Goal: Check status: Check status

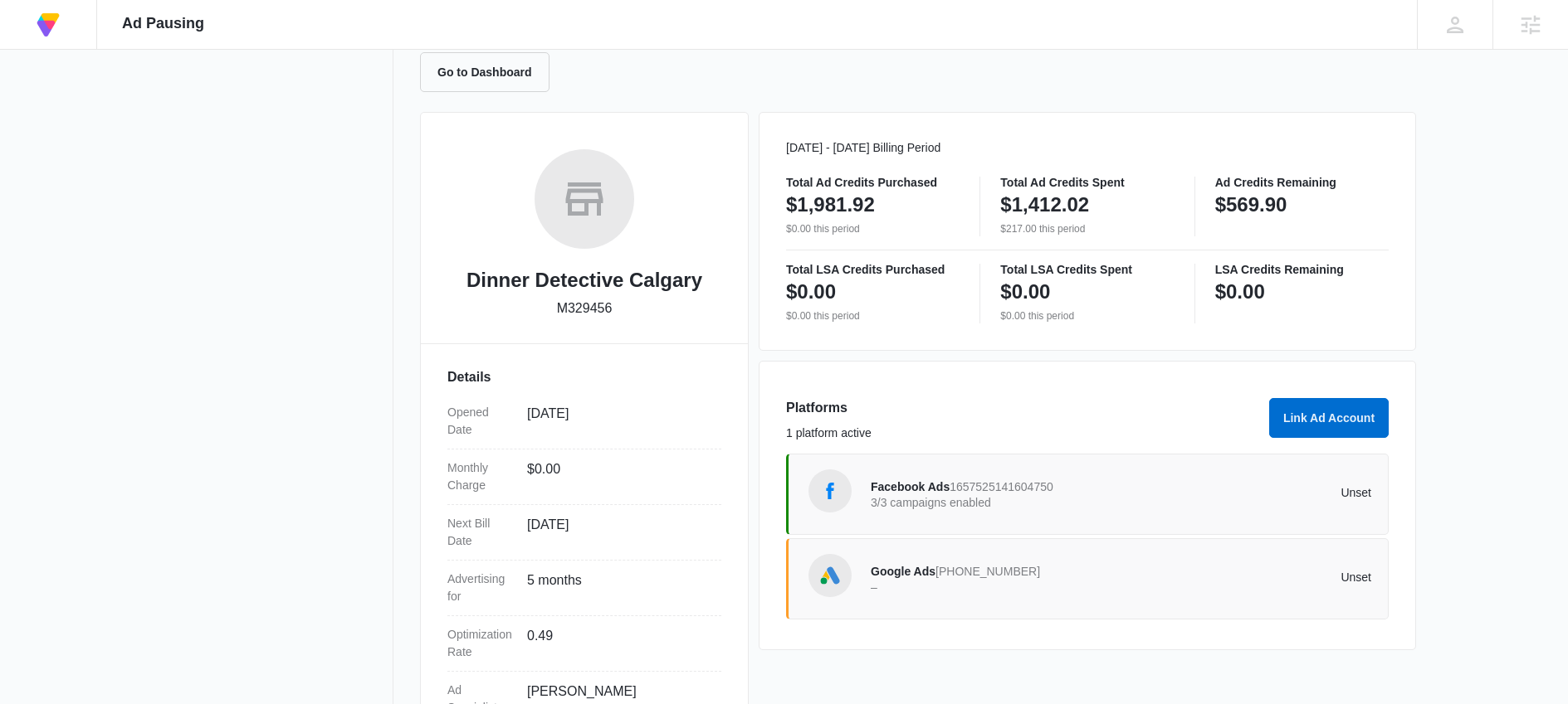
scroll to position [252, 0]
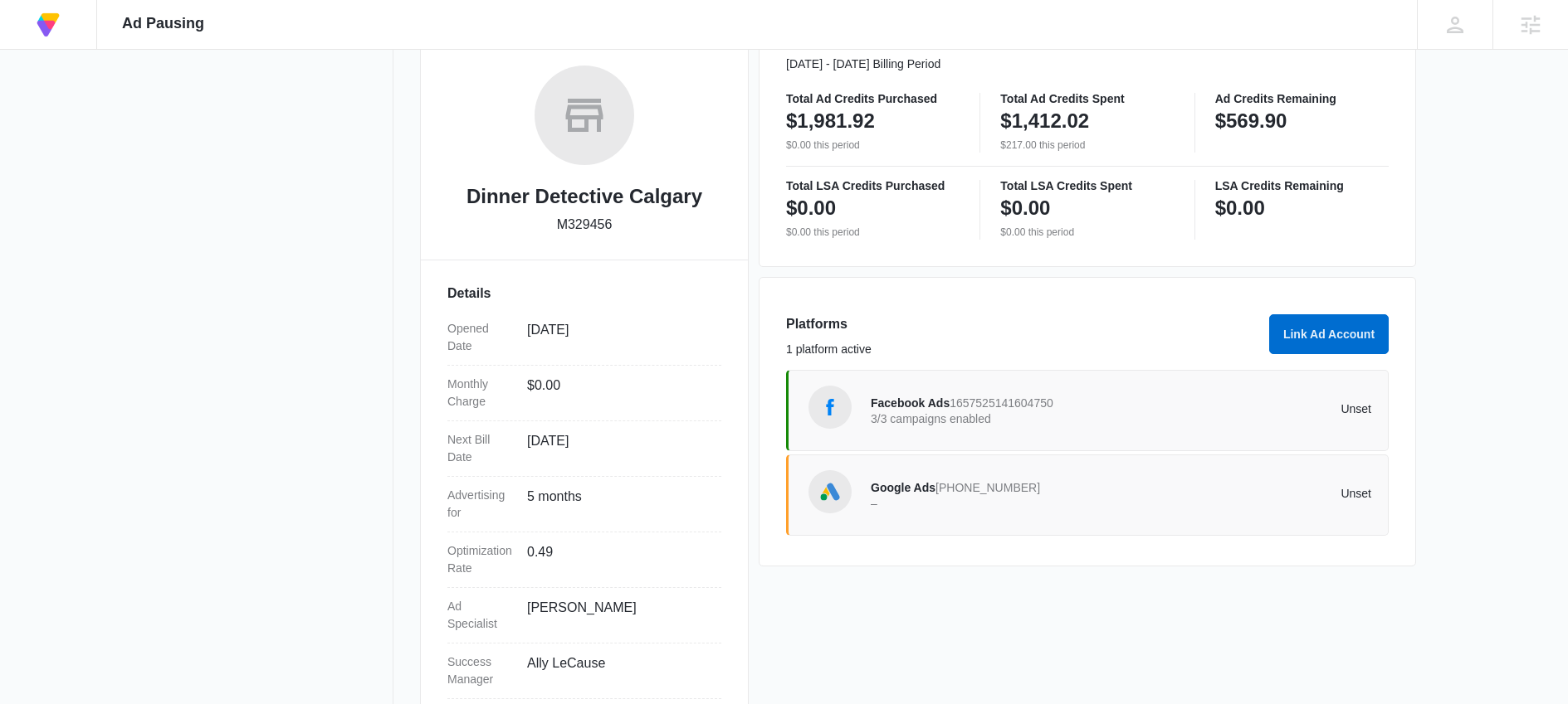
click at [947, 414] on p "3/3 campaigns enabled" at bounding box center [995, 419] width 251 height 11
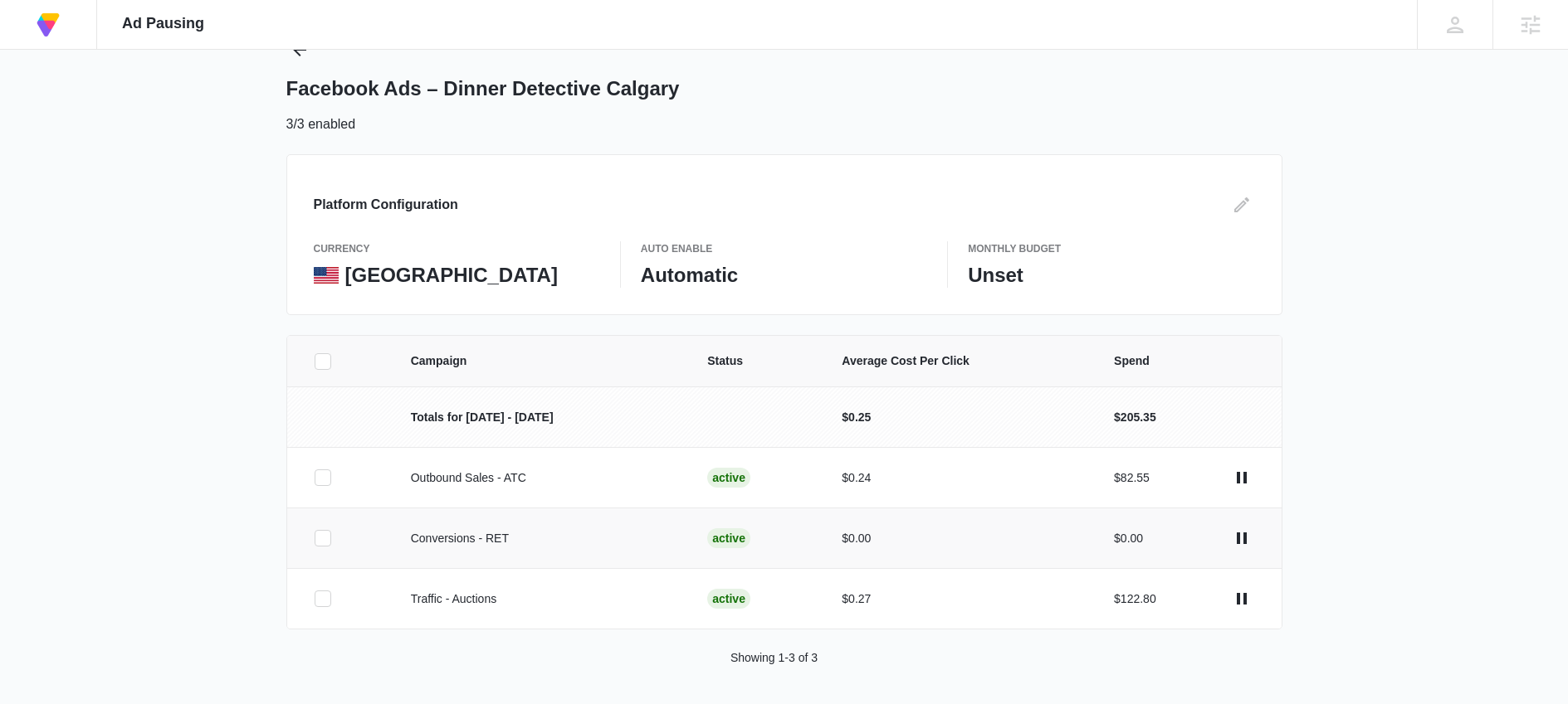
scroll to position [69, 0]
click at [326, 598] on icon at bounding box center [323, 597] width 15 height 15
click at [315, 598] on input "checkbox" at bounding box center [314, 597] width 1 height 1
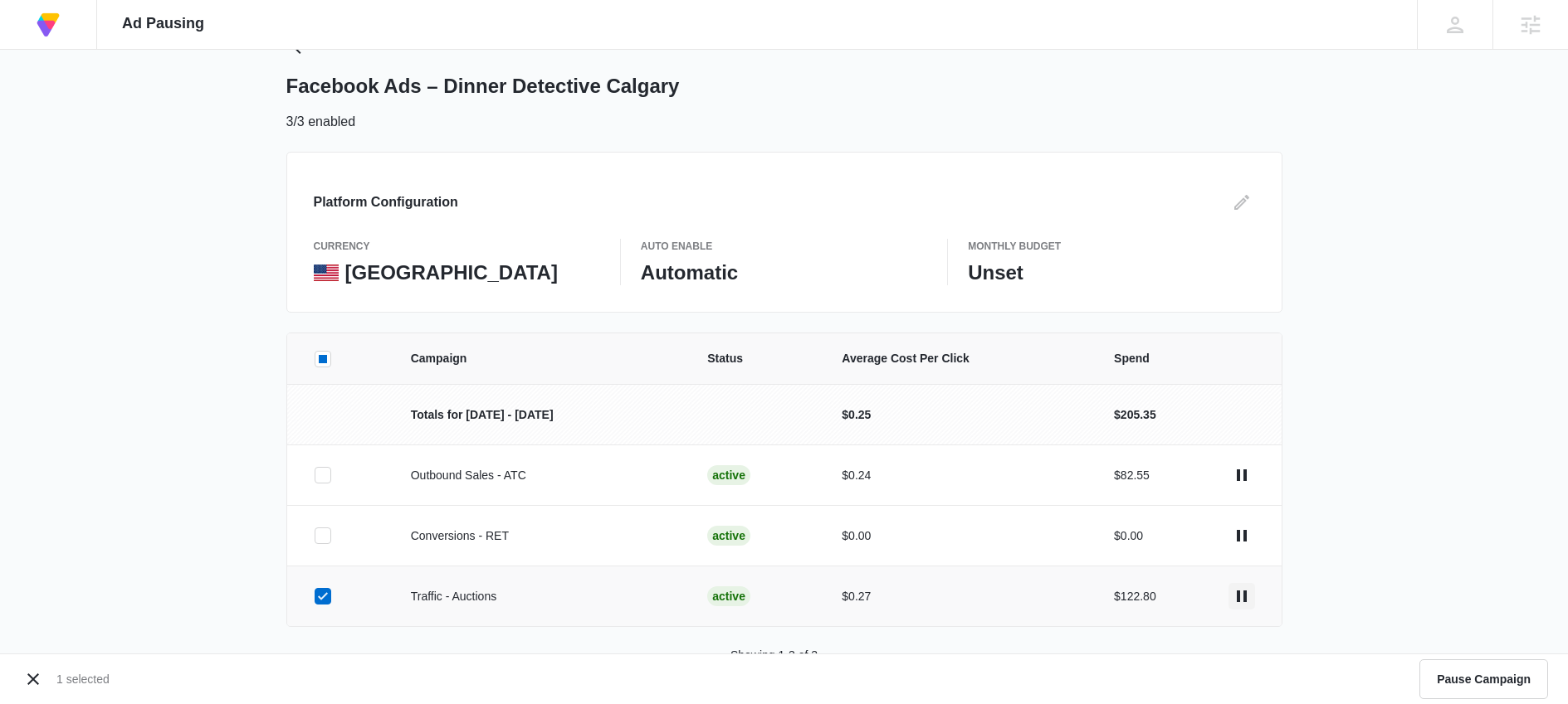
click at [1242, 593] on icon "actions.pause" at bounding box center [1241, 596] width 20 height 20
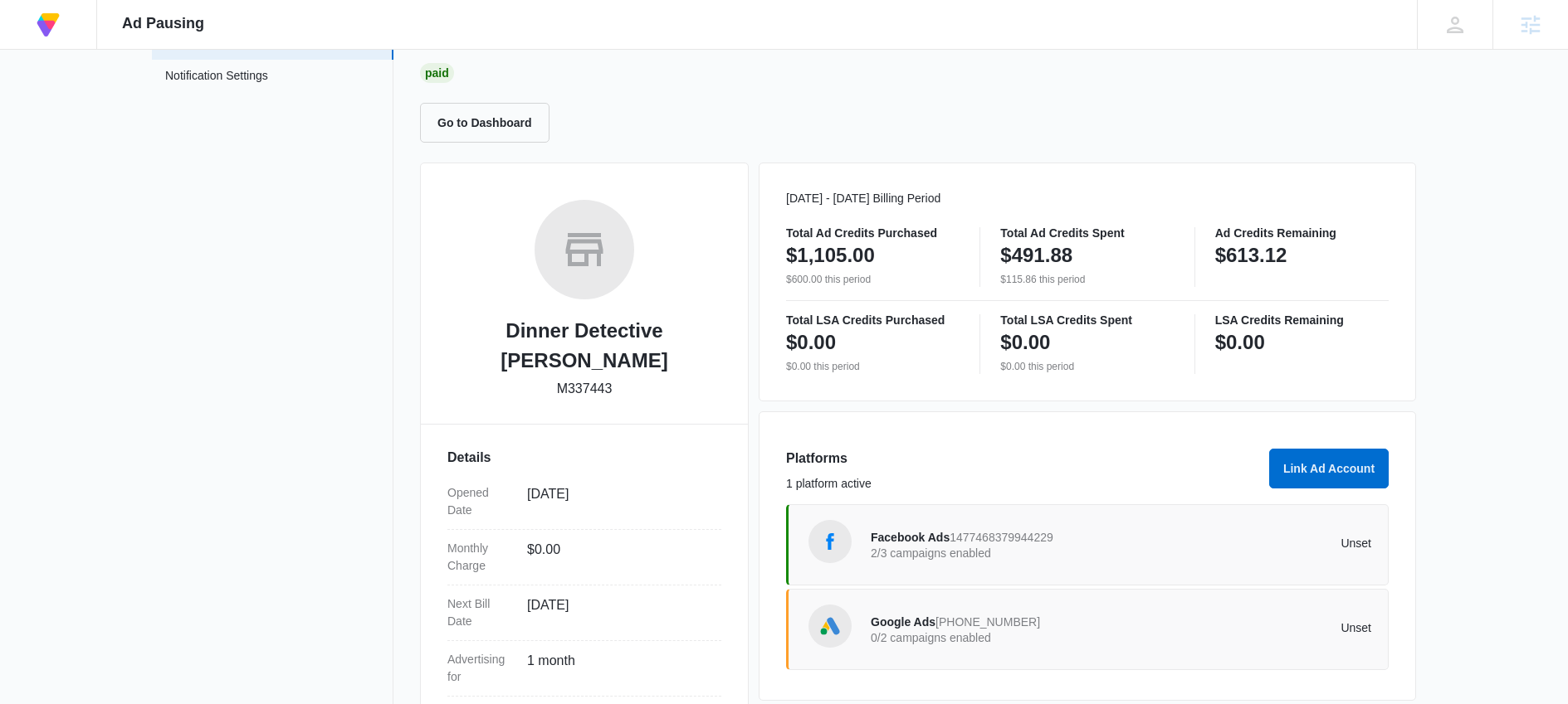
scroll to position [99, 0]
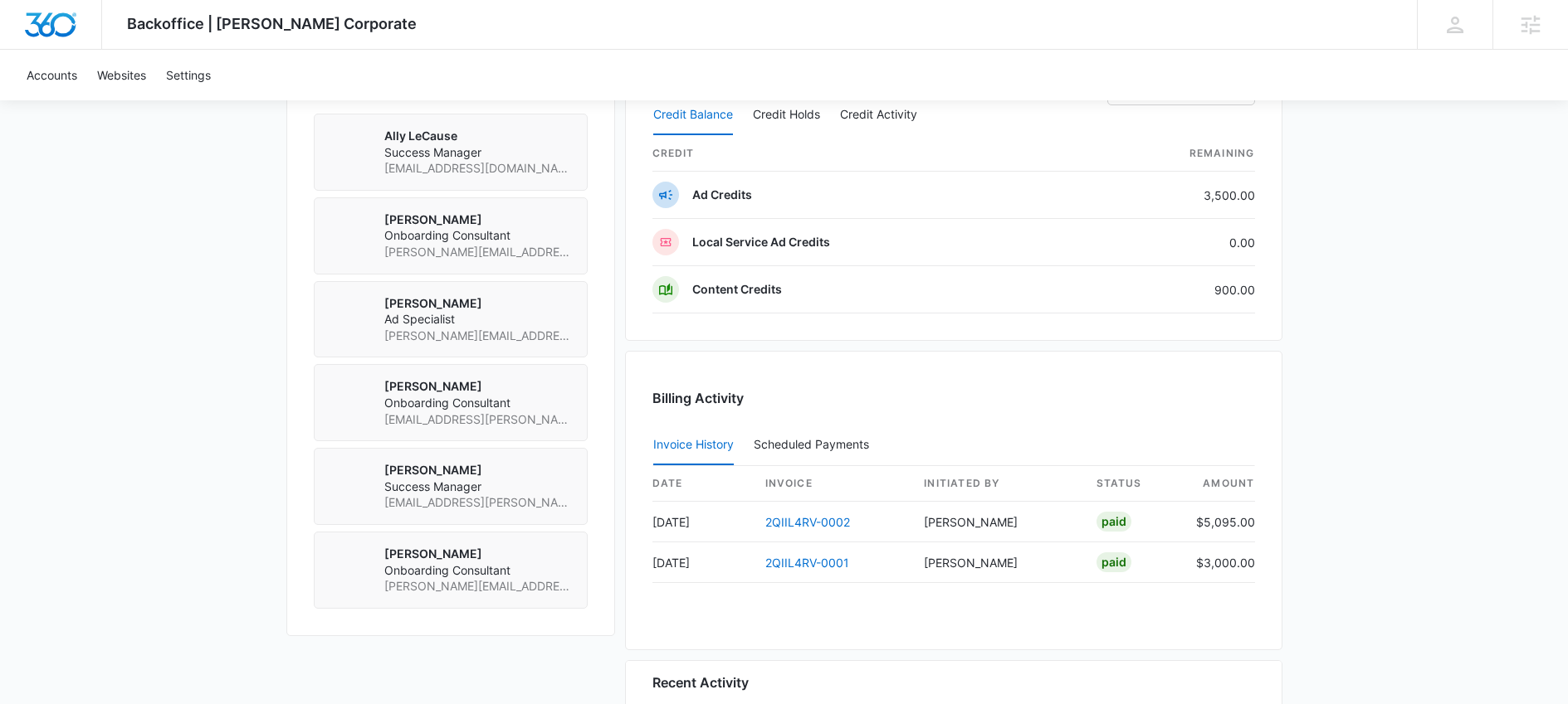
scroll to position [1213, 0]
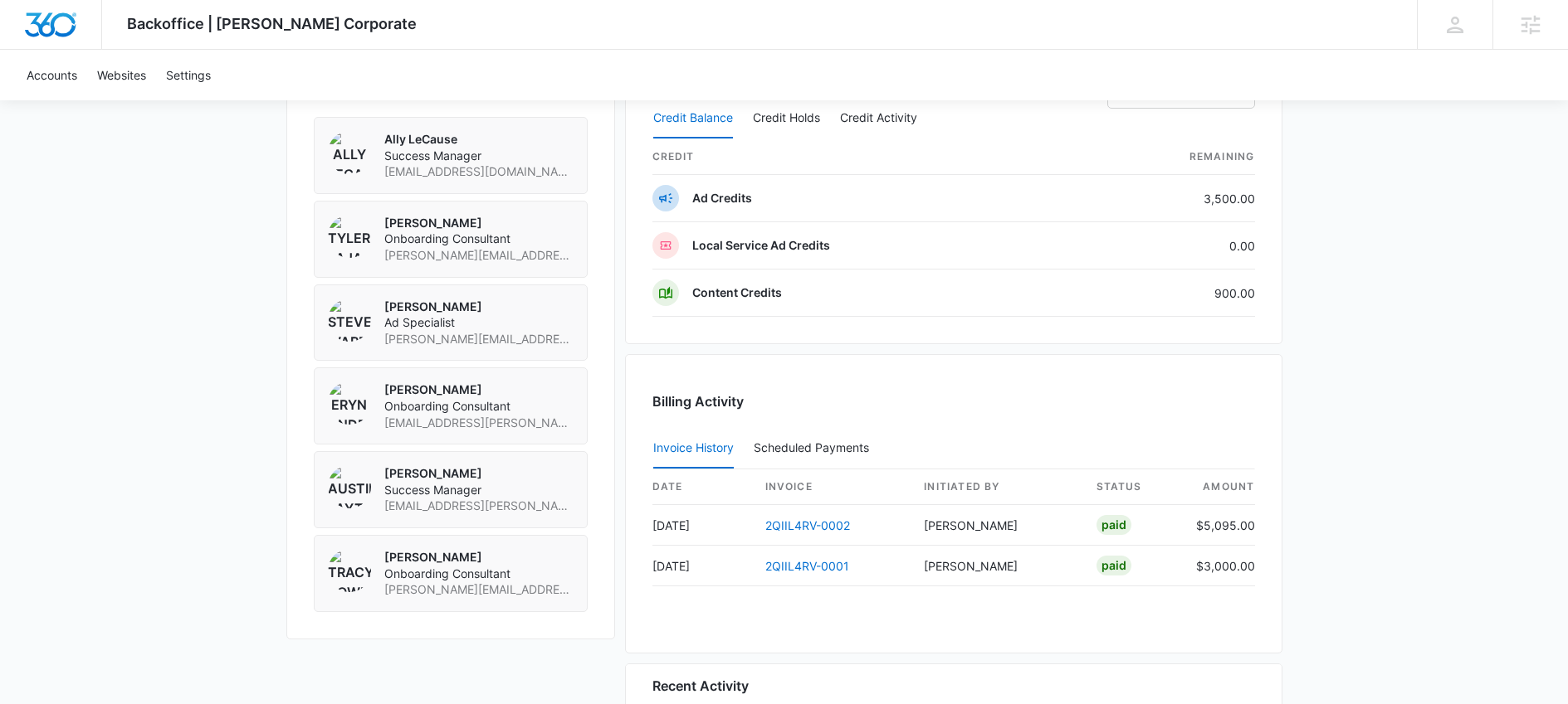
click at [1253, 587] on div "date invoice Initiated By status amount Sep 24 2QIIL4RV-0002 Kait Weagraff Paid…" at bounding box center [954, 537] width 603 height 136
click at [785, 569] on link "2QIIL4RV-0001" at bounding box center [807, 566] width 84 height 14
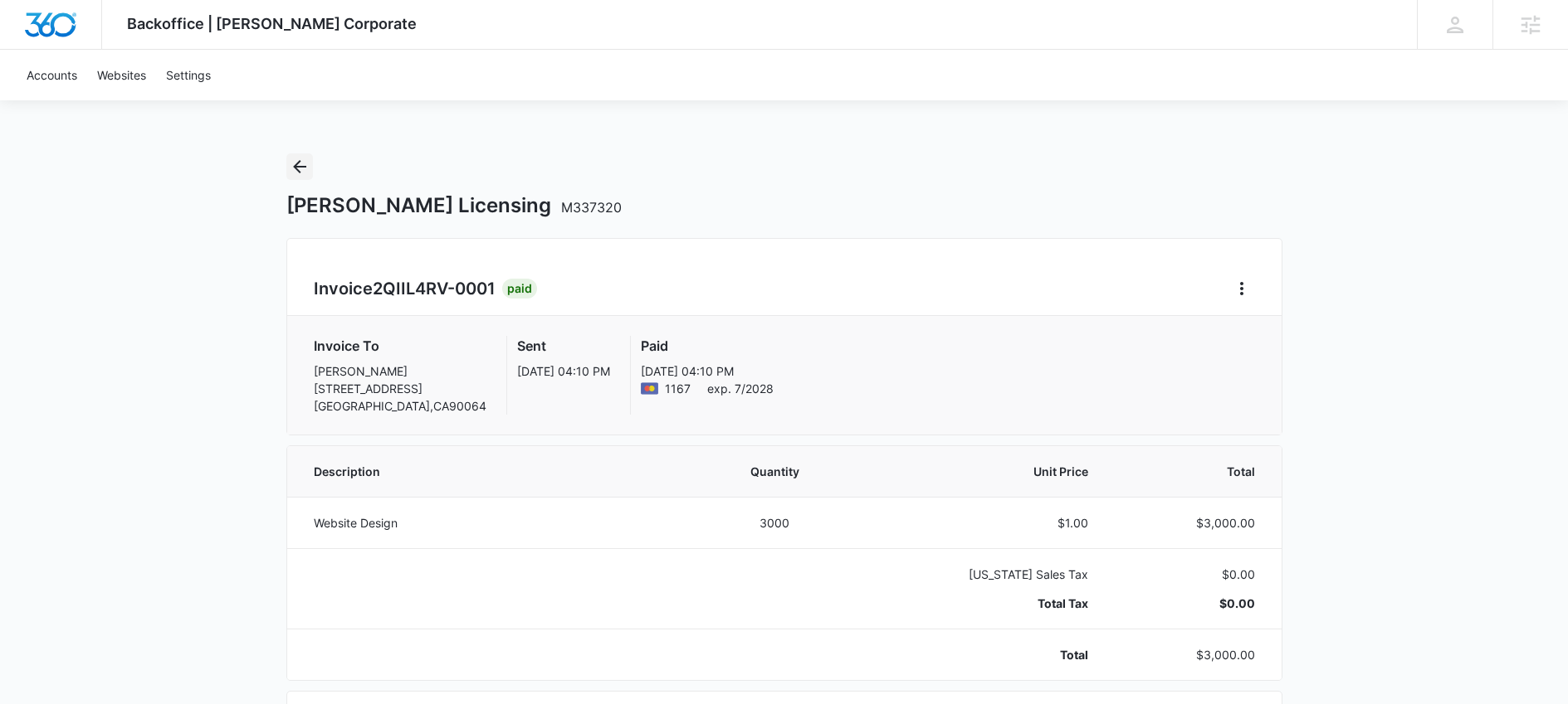
click at [286, 164] on button "Back" at bounding box center [299, 167] width 26 height 26
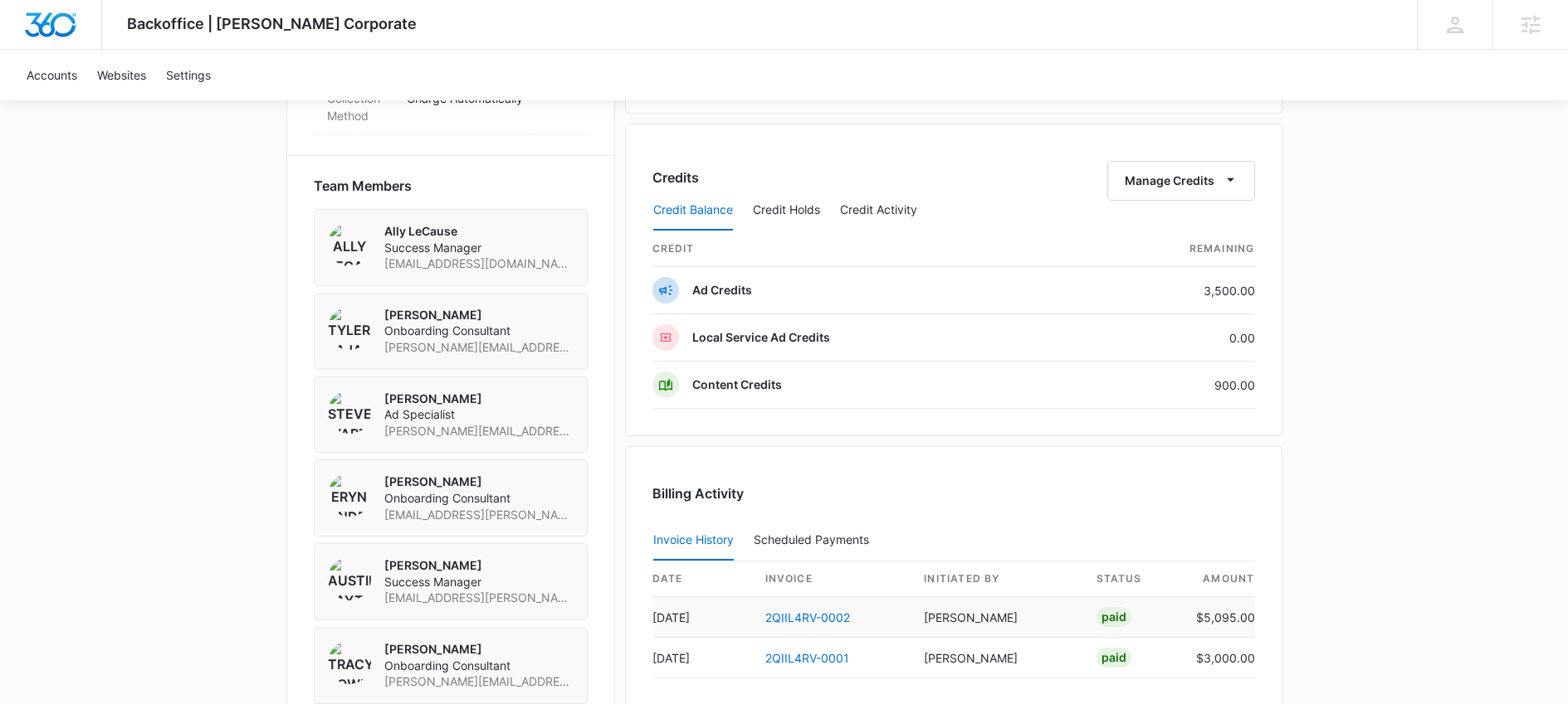
scroll to position [1137, 0]
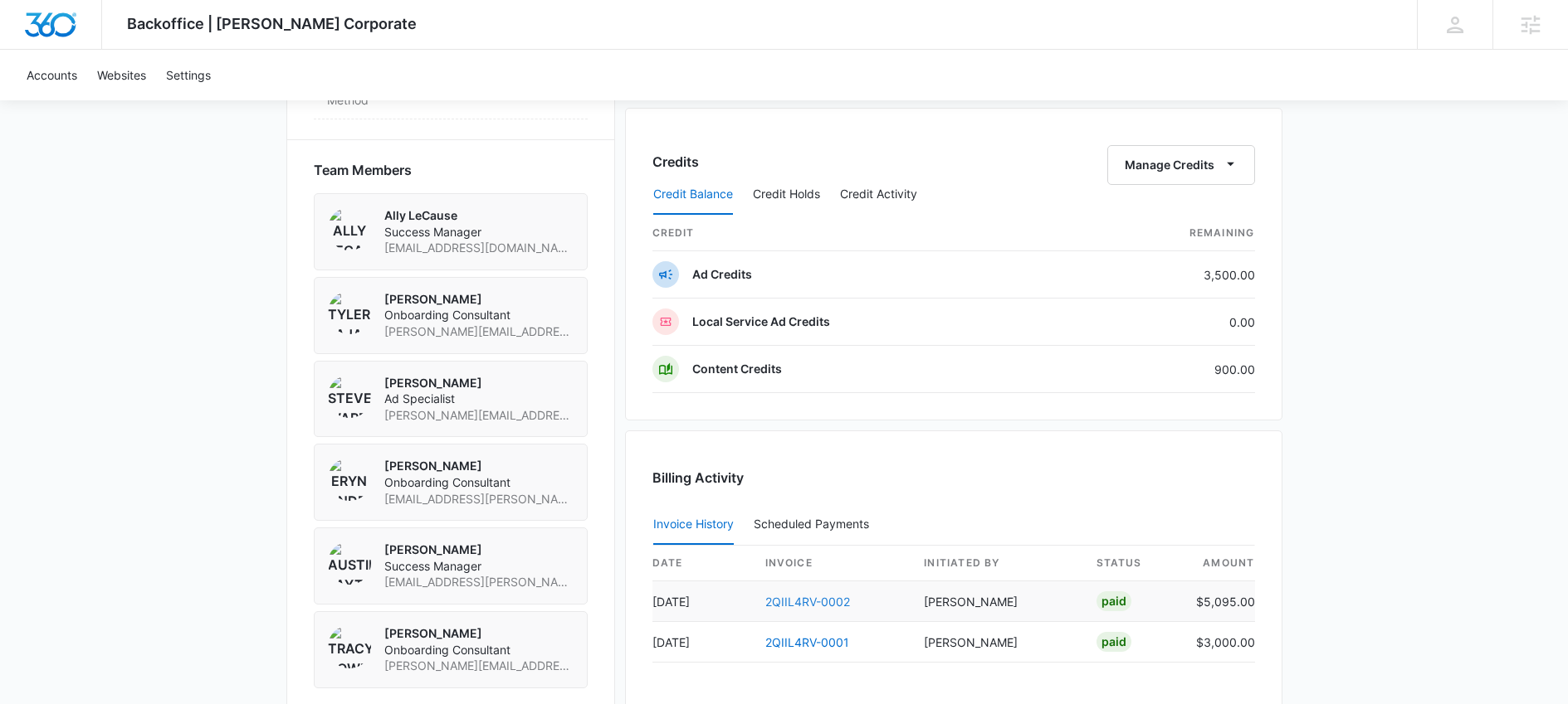
click at [788, 595] on link "2QIIL4RV-0002" at bounding box center [808, 601] width 85 height 14
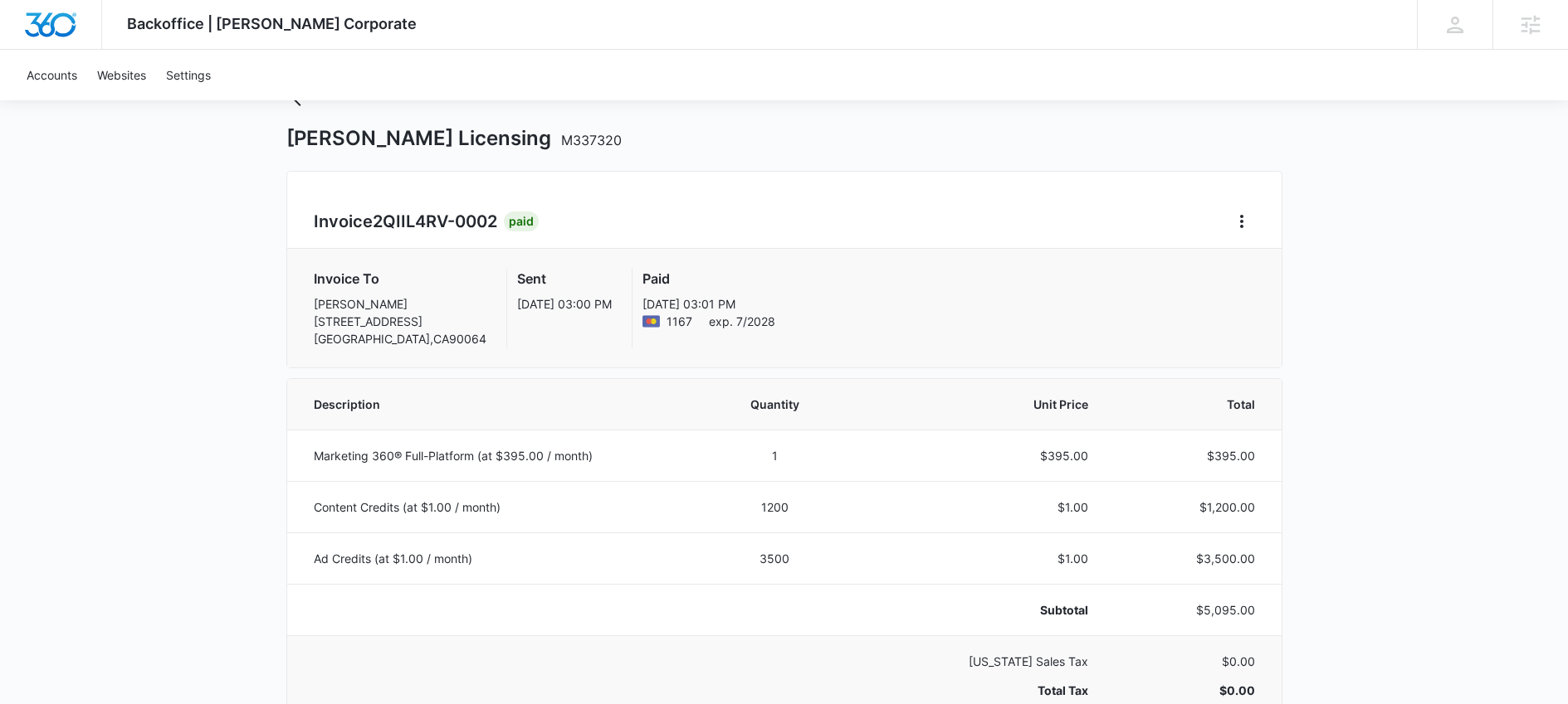
scroll to position [146, 0]
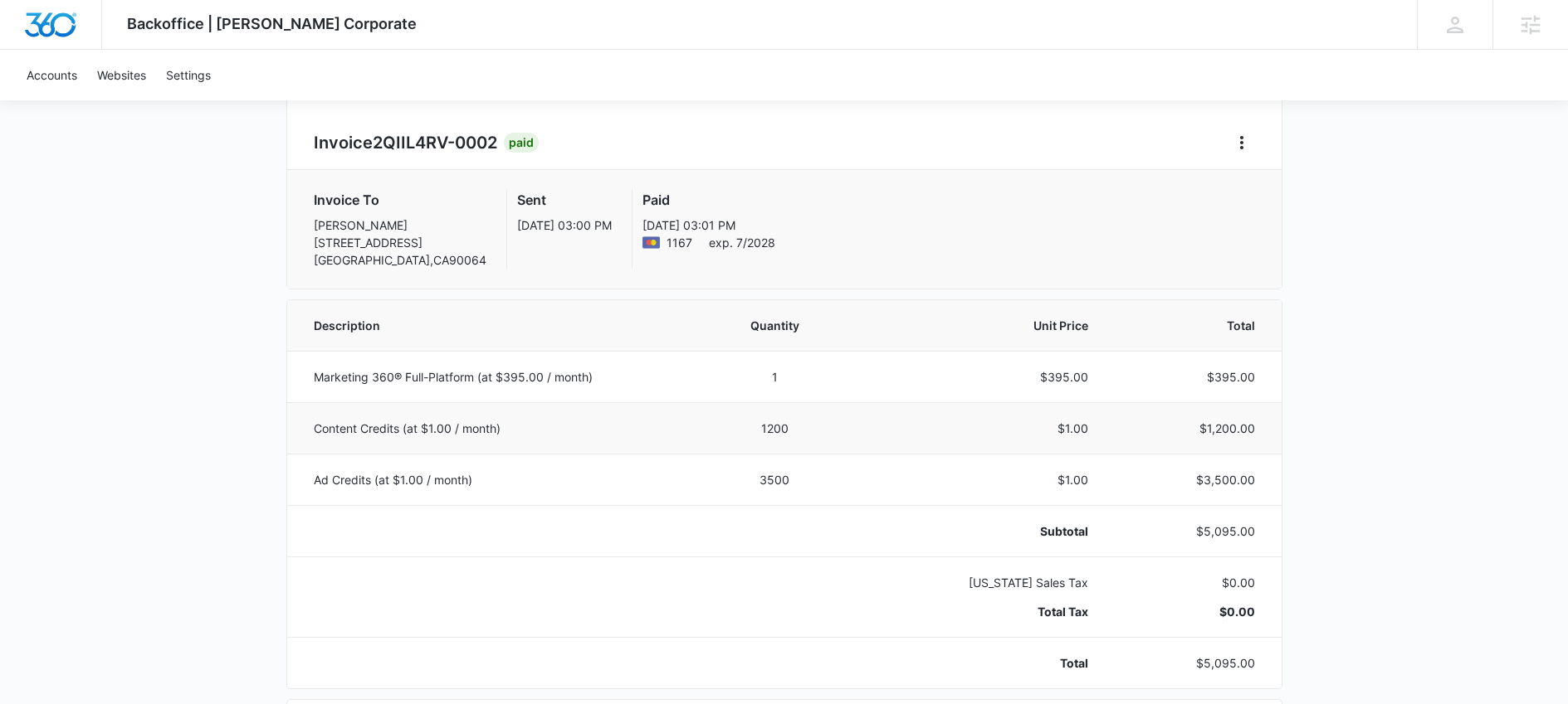
click at [799, 434] on td "1200" at bounding box center [775, 427] width 145 height 52
